Goal: Information Seeking & Learning: Learn about a topic

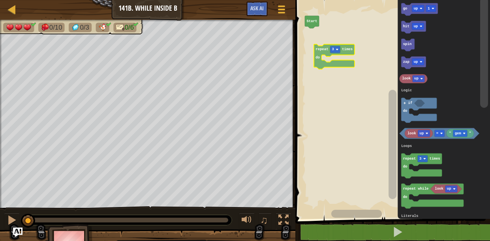
click at [319, 51] on div "Logic Loops Literals Start go up 1 hit up spin zap up look up look up " gem " =…" at bounding box center [391, 107] width 197 height 223
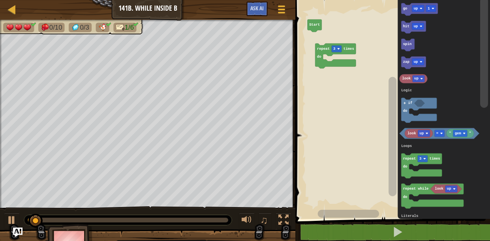
click at [315, 39] on rect "Blockly Workspace" at bounding box center [391, 107] width 197 height 223
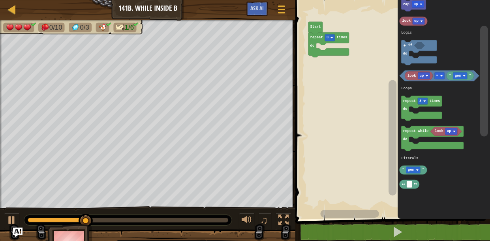
click at [389, 132] on div "Logic Loops Literals Start repeat 3 times do go up 1 hit up spin zap up look up…" at bounding box center [391, 107] width 197 height 223
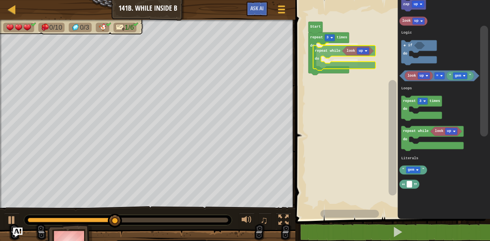
click at [321, 50] on div "Logic Loops Literals Start repeat 3 times do repeat while do go up 1 hit up spi…" at bounding box center [391, 107] width 197 height 223
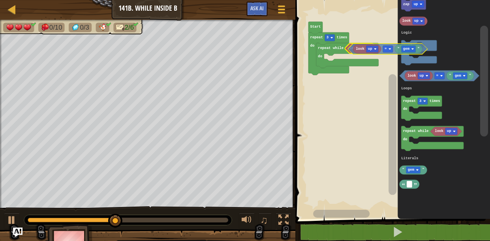
click at [354, 49] on div "Logic Loops Literals Start repeat 3 times do look up repeat while do go up 1 hi…" at bounding box center [391, 107] width 197 height 223
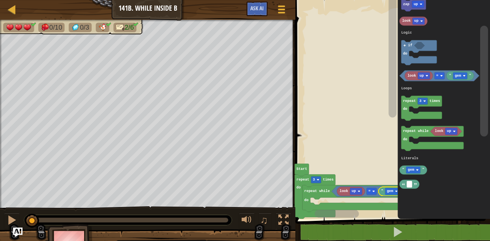
click at [390, 118] on rect "Blockly Workspace" at bounding box center [393, 56] width 8 height 121
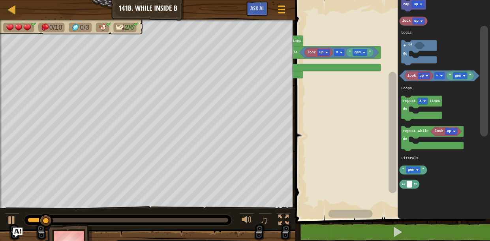
click at [0, 0] on div at bounding box center [0, 0] width 0 height 0
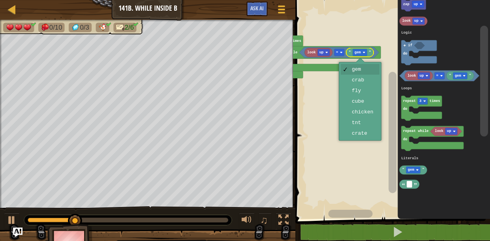
click at [372, 77] on rect "Blockly Workspace" at bounding box center [391, 107] width 197 height 223
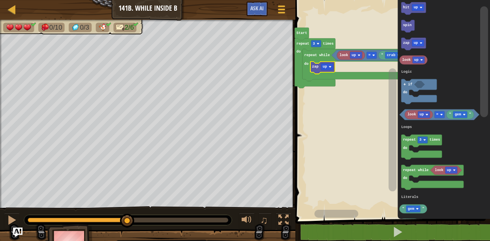
click at [0, 0] on div at bounding box center [0, 0] width 0 height 0
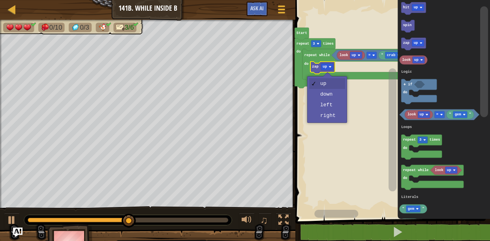
click at [332, 95] on rect "Blockly Workspace" at bounding box center [391, 107] width 197 height 223
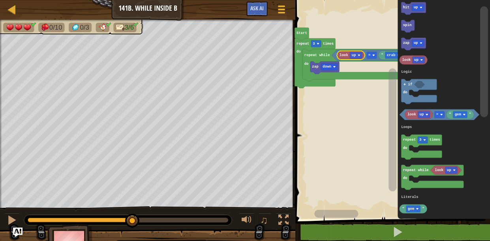
click at [355, 59] on icon "Blockly Workspace" at bounding box center [351, 55] width 28 height 9
click at [361, 53] on icon "Blockly Workspace" at bounding box center [373, 55] width 82 height 11
click at [356, 51] on icon "Blockly Workspace" at bounding box center [373, 55] width 82 height 11
click at [0, 0] on div at bounding box center [0, 0] width 0 height 0
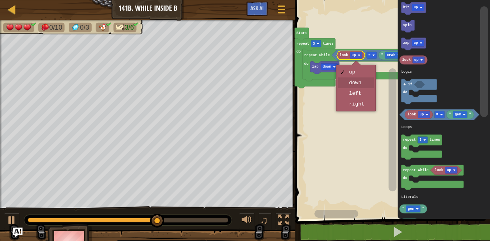
click at [357, 83] on rect "Blockly Workspace" at bounding box center [391, 107] width 197 height 223
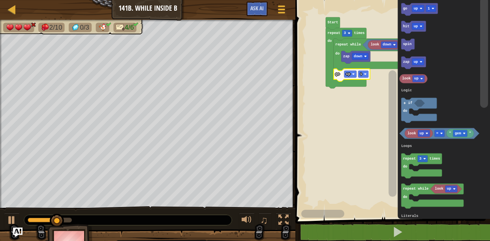
click at [0, 0] on div at bounding box center [0, 0] width 0 height 0
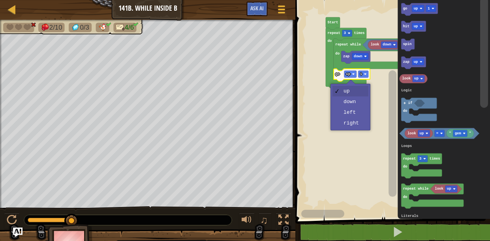
click at [357, 127] on rect "Blockly Workspace" at bounding box center [391, 107] width 197 height 223
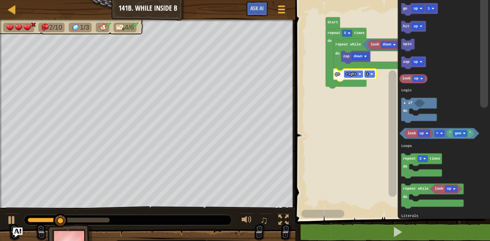
click at [345, 38] on icon "Blockly Workspace" at bounding box center [346, 58] width 41 height 60
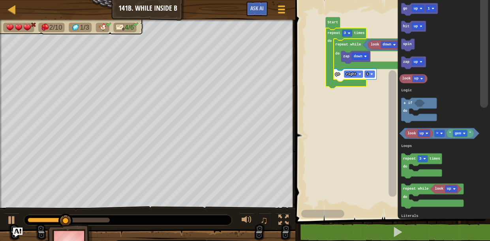
click at [353, 35] on icon "Blockly Workspace" at bounding box center [346, 58] width 41 height 60
click at [0, 0] on div at bounding box center [0, 0] width 0 height 0
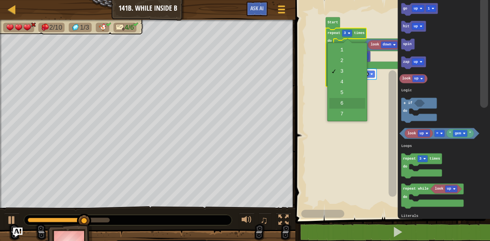
click at [353, 101] on rect "Blockly Workspace" at bounding box center [391, 107] width 197 height 223
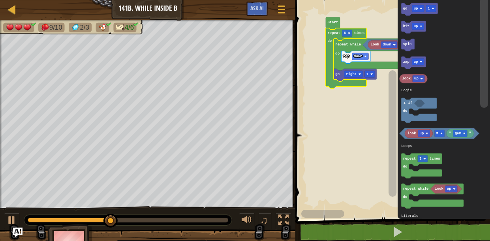
click at [345, 33] on text "6" at bounding box center [345, 33] width 2 height 4
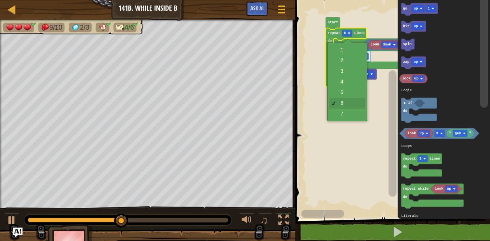
click at [347, 114] on rect "Blockly Workspace" at bounding box center [391, 107] width 197 height 223
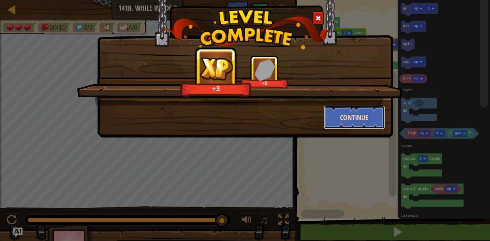
click at [361, 122] on button "Continue" at bounding box center [354, 117] width 61 height 24
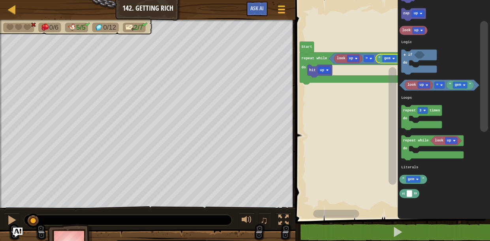
click at [389, 67] on rect "Blockly Workspace" at bounding box center [393, 125] width 8 height 117
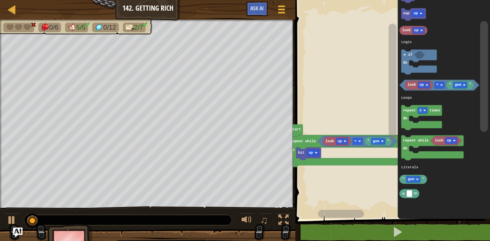
click at [372, 141] on rect "Blockly Workspace" at bounding box center [378, 141] width 14 height 7
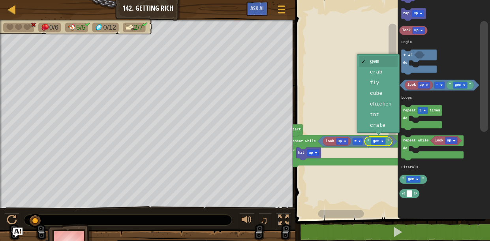
click at [386, 105] on rect "Blockly Workspace" at bounding box center [391, 107] width 197 height 223
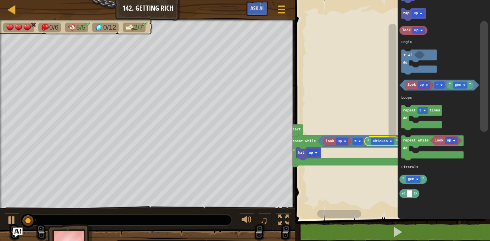
click at [0, 0] on div at bounding box center [0, 0] width 0 height 0
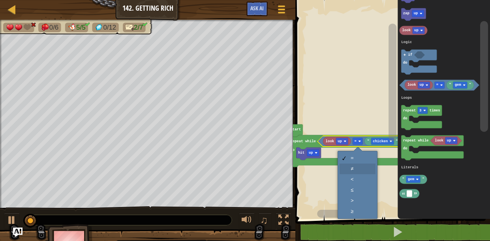
click at [360, 166] on rect "Blockly Workspace" at bounding box center [391, 107] width 197 height 223
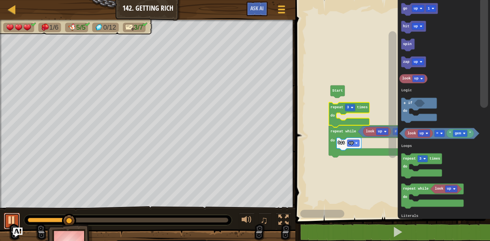
click at [8, 215] on div at bounding box center [12, 220] width 10 height 10
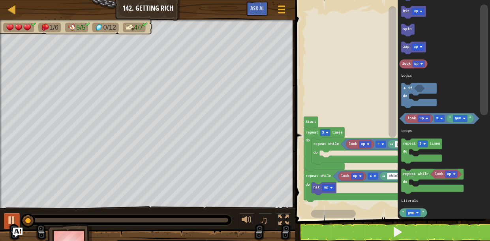
click at [366, 141] on rect "Blockly Workspace" at bounding box center [365, 144] width 12 height 7
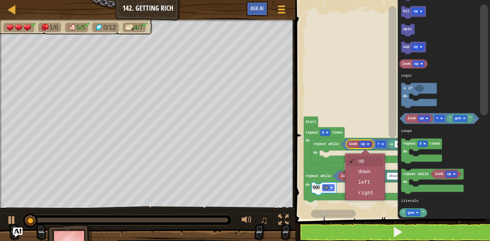
click at [370, 181] on icon "Blockly Workspace" at bounding box center [375, 176] width 85 height 11
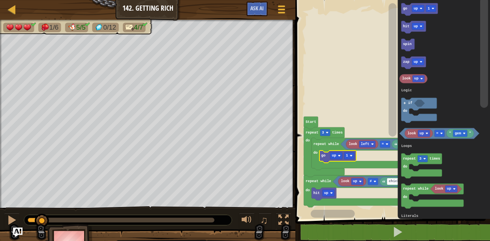
click at [0, 0] on div at bounding box center [0, 0] width 0 height 0
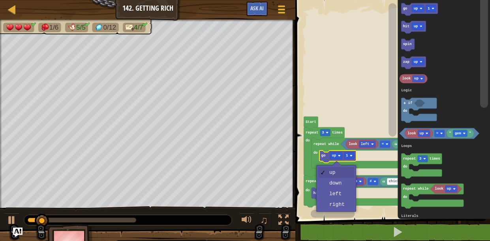
click at [341, 194] on rect "Blockly Workspace" at bounding box center [391, 107] width 197 height 223
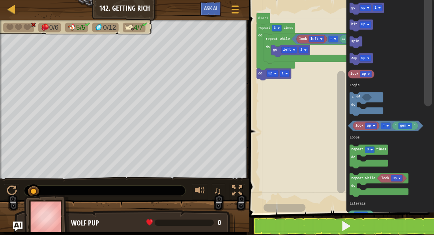
click at [301, 134] on rect "Blockly Workspace" at bounding box center [341, 104] width 188 height 216
